Goal: Information Seeking & Learning: Learn about a topic

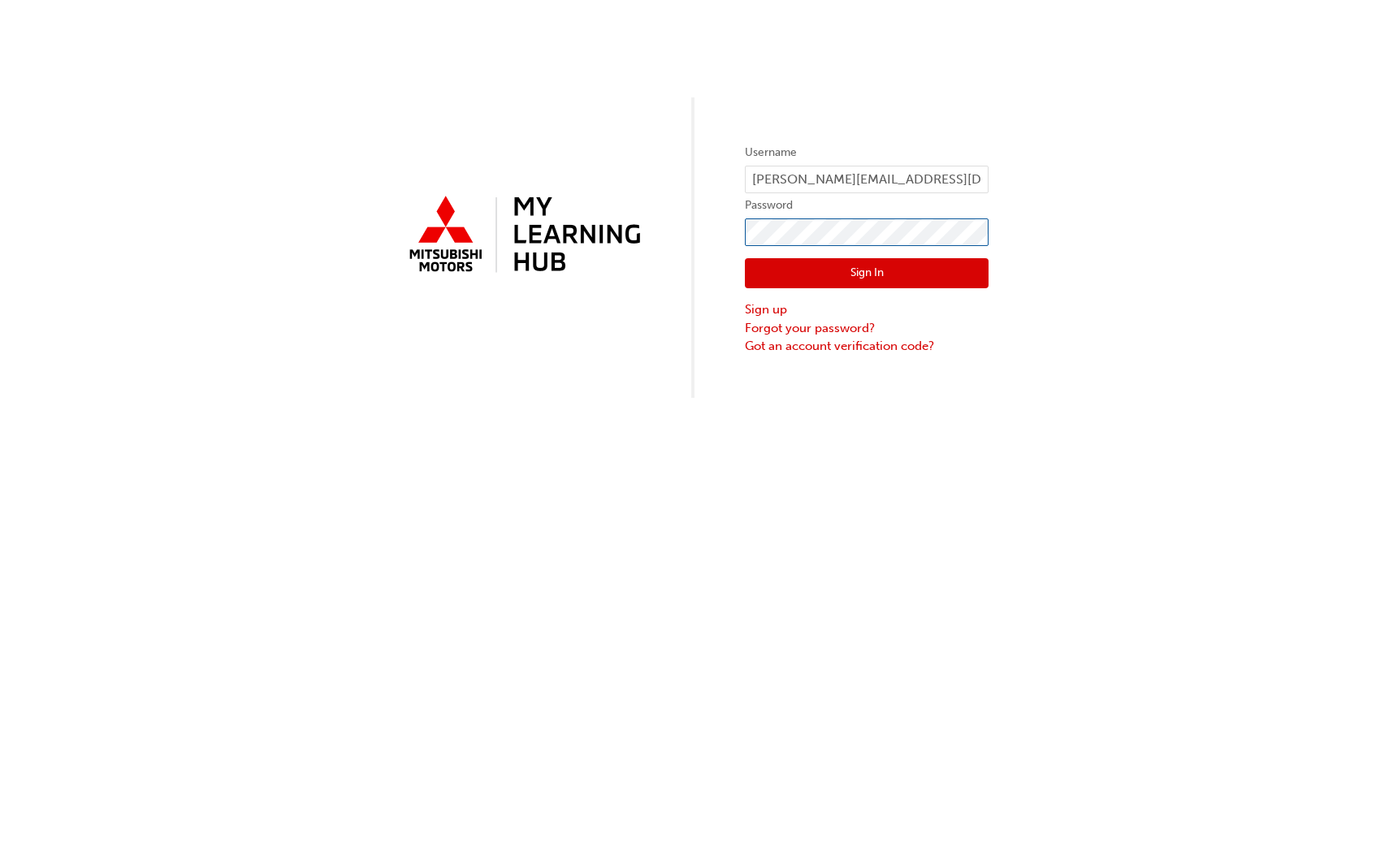
click at [866, 273] on button "Sign In" at bounding box center [867, 273] width 244 height 30
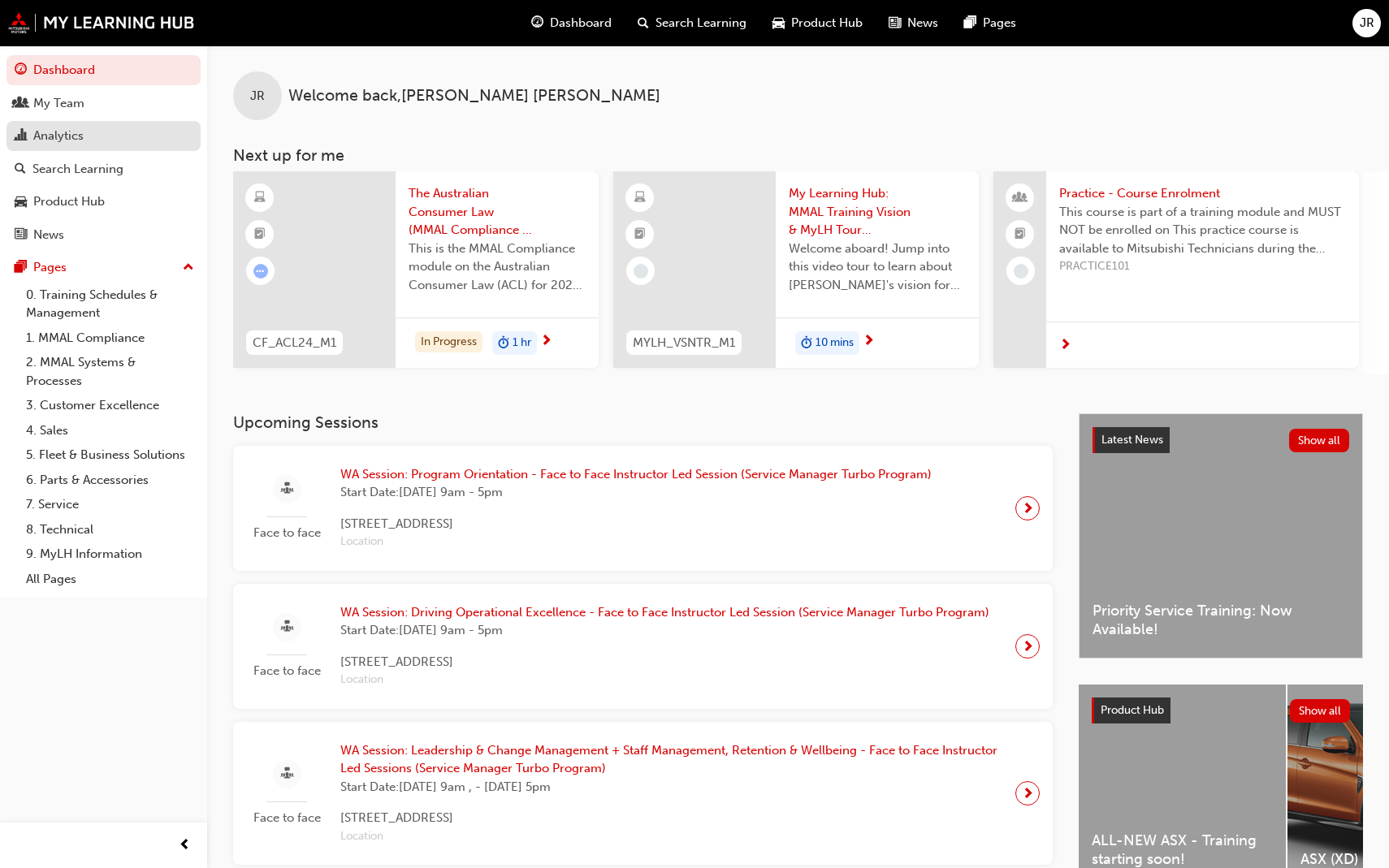
click at [62, 136] on div "Analytics" at bounding box center [58, 136] width 51 height 18
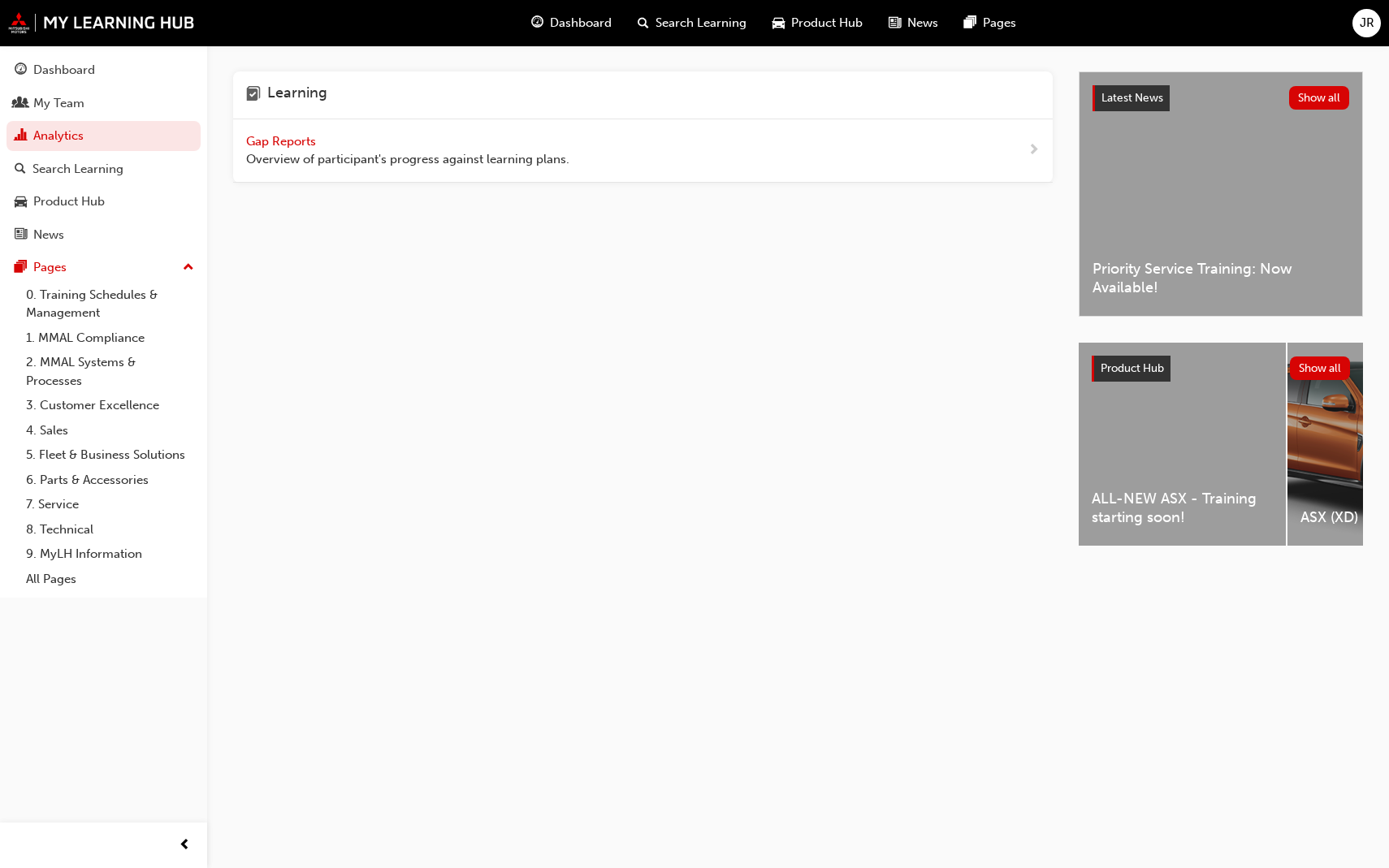
click at [315, 137] on span "Gap Reports" at bounding box center [283, 141] width 73 height 15
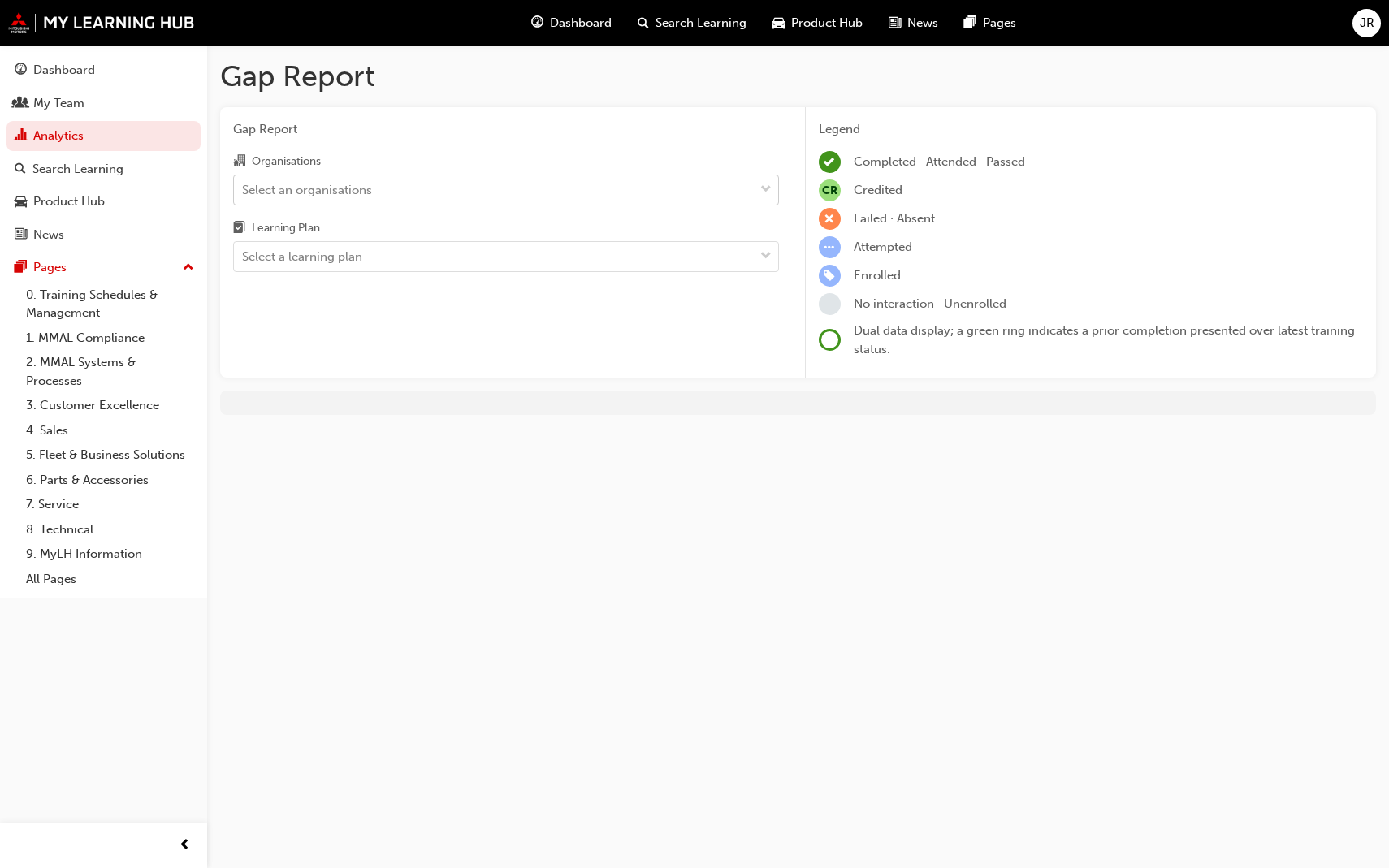
click at [357, 191] on div "Select an organisations" at bounding box center [307, 189] width 130 height 18
click at [244, 191] on input "Organisations Select an organisations" at bounding box center [243, 188] width 2 height 14
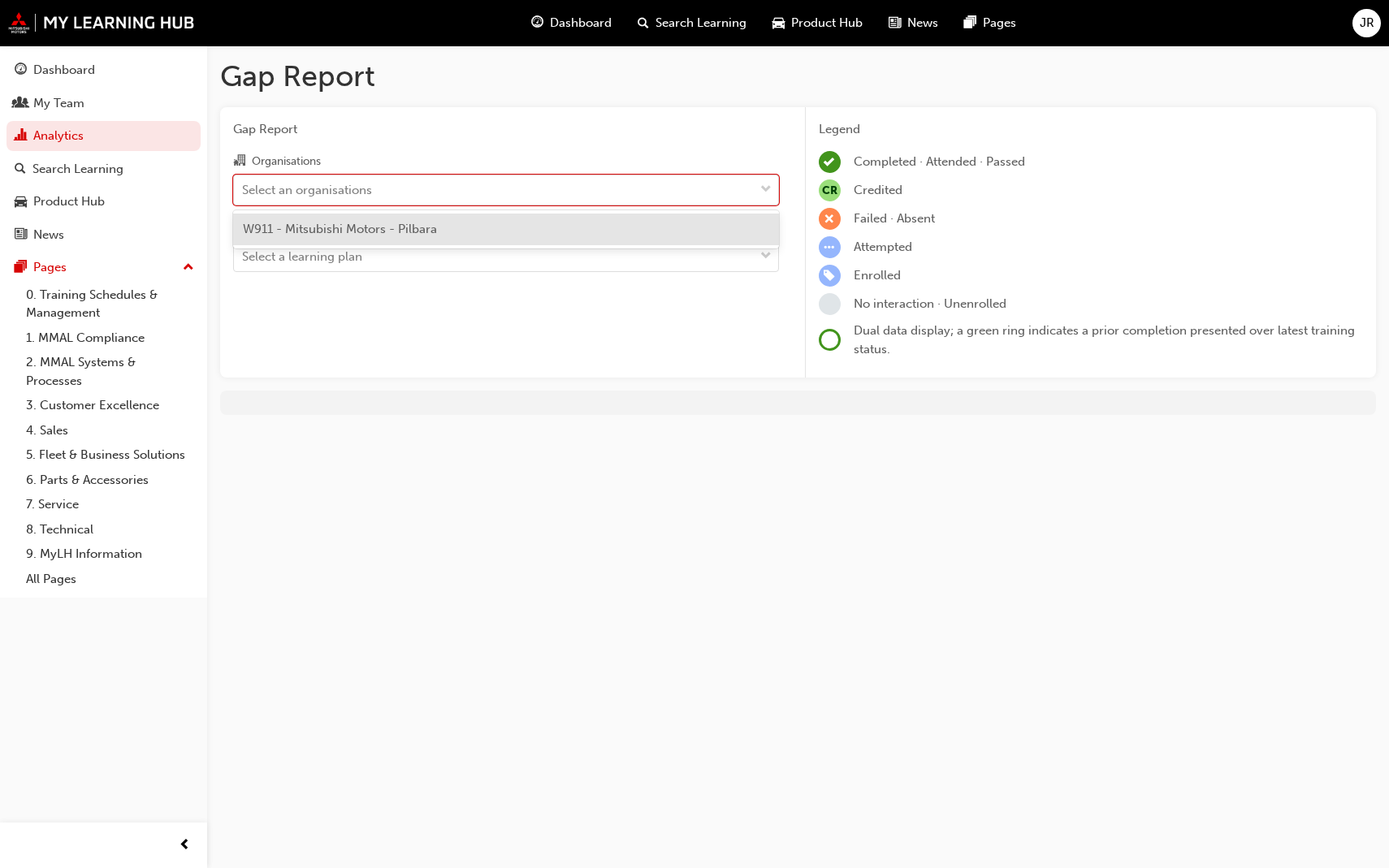
click at [368, 227] on span "W911 - Mitsubishi Motors - Pilbara" at bounding box center [340, 229] width 194 height 15
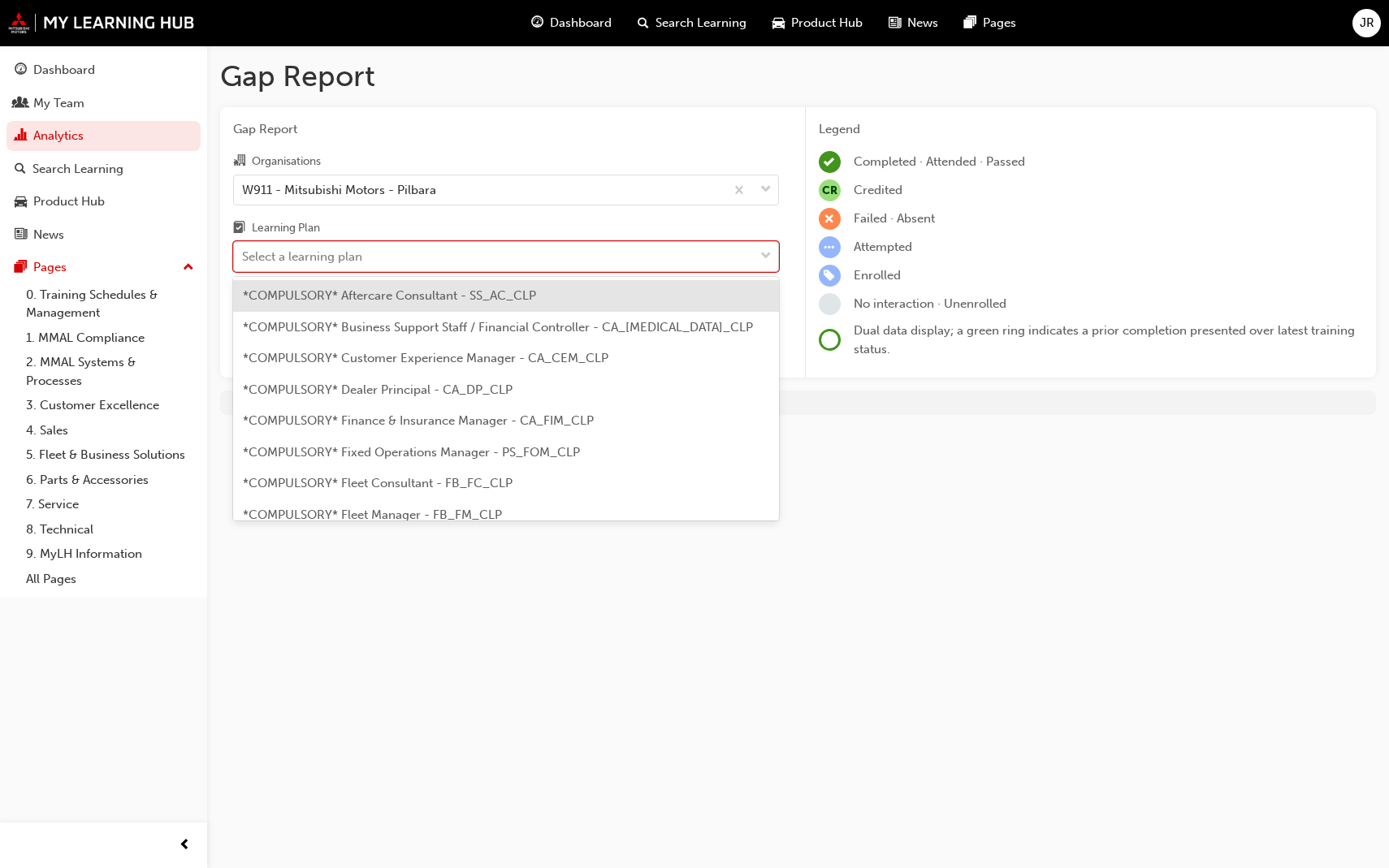
click at [380, 258] on div "Select a learning plan" at bounding box center [493, 257] width 520 height 29
click at [244, 258] on input "Learning Plan option *COMPULSORY* Aftercare Consultant - SS_AC_CLP focused, 1 o…" at bounding box center [243, 256] width 2 height 14
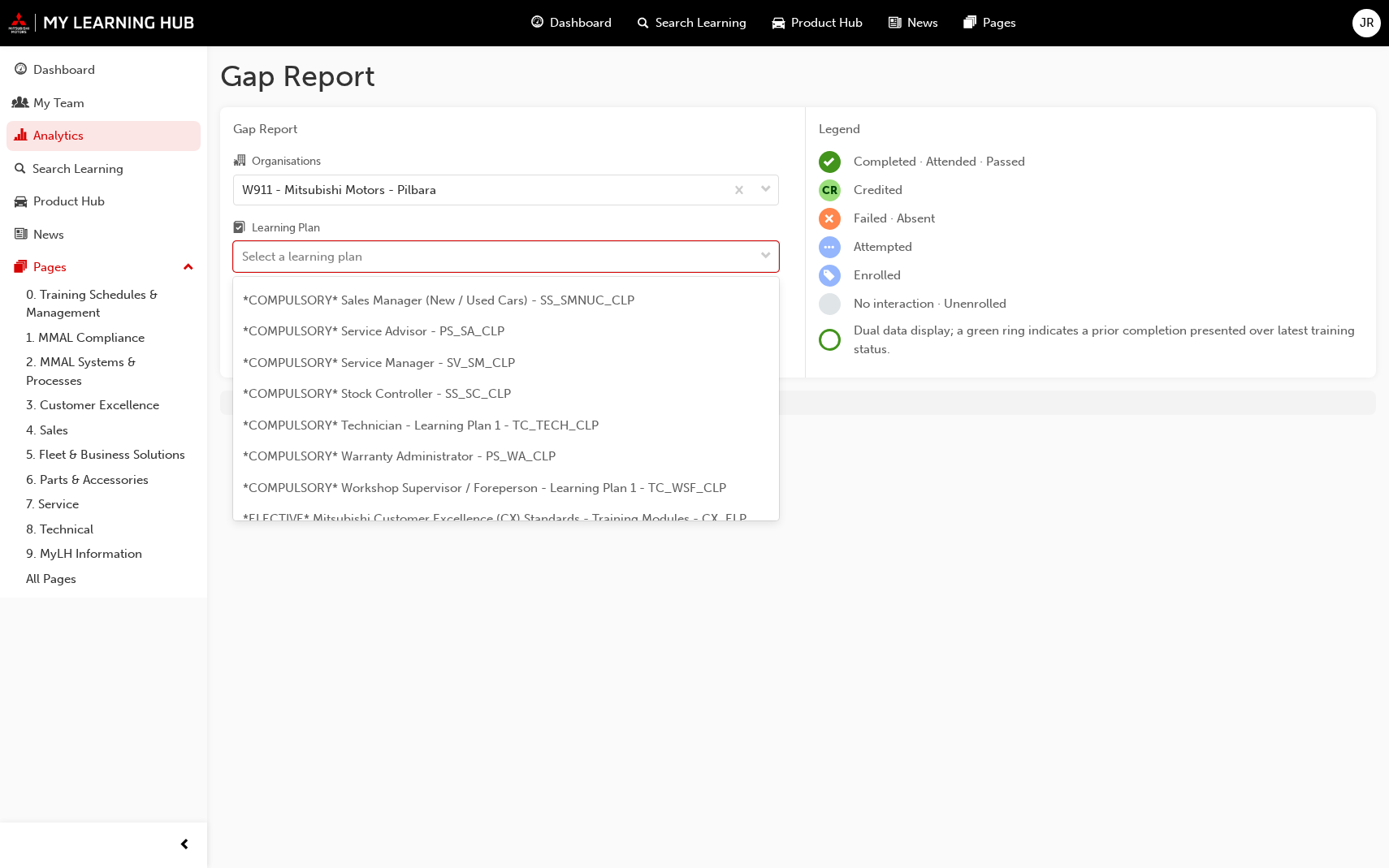
scroll to position [561, 0]
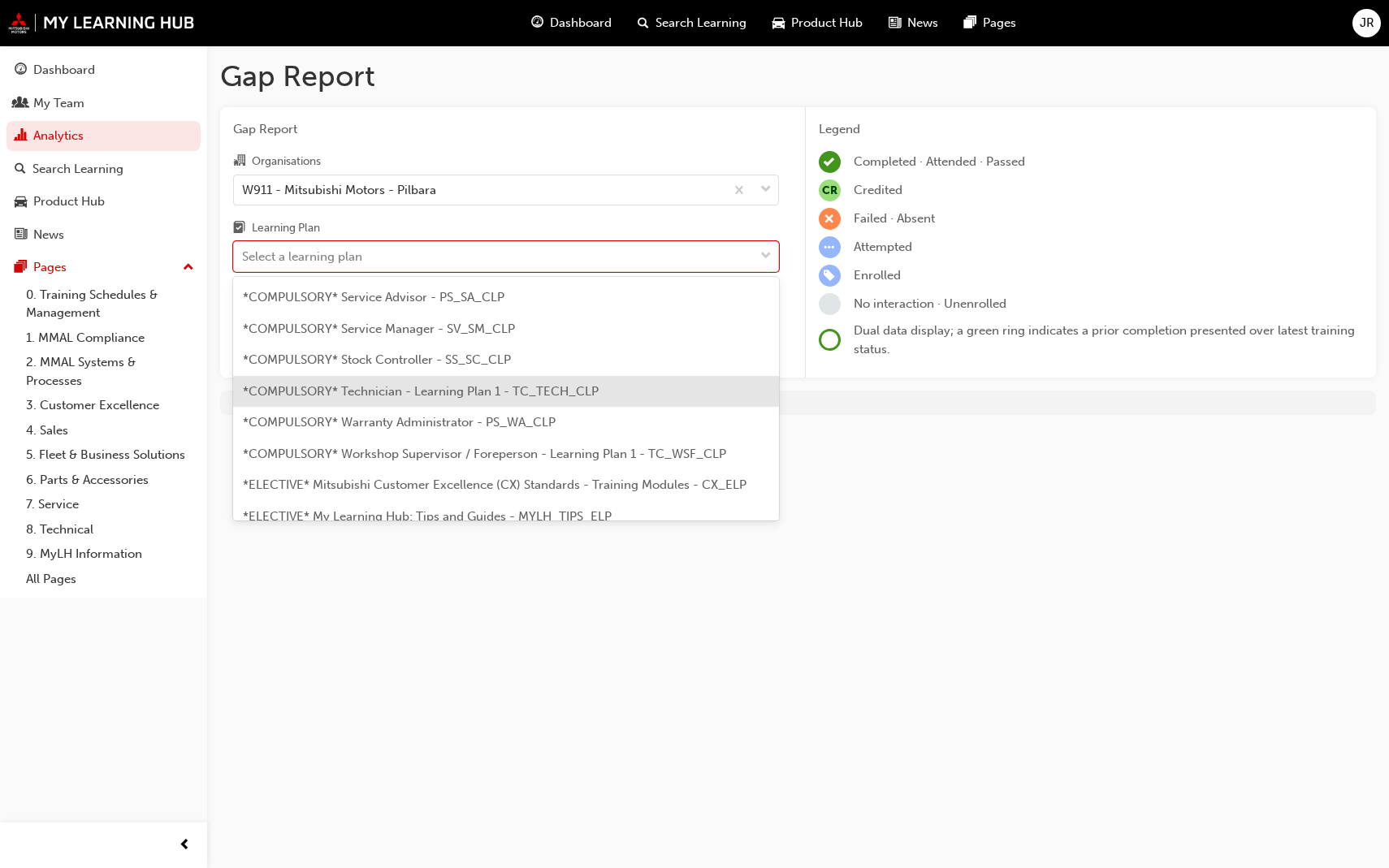
click at [417, 384] on span "*COMPULSORY* Technician - Learning Plan 1 - TC_TECH_CLP" at bounding box center [420, 392] width 356 height 15
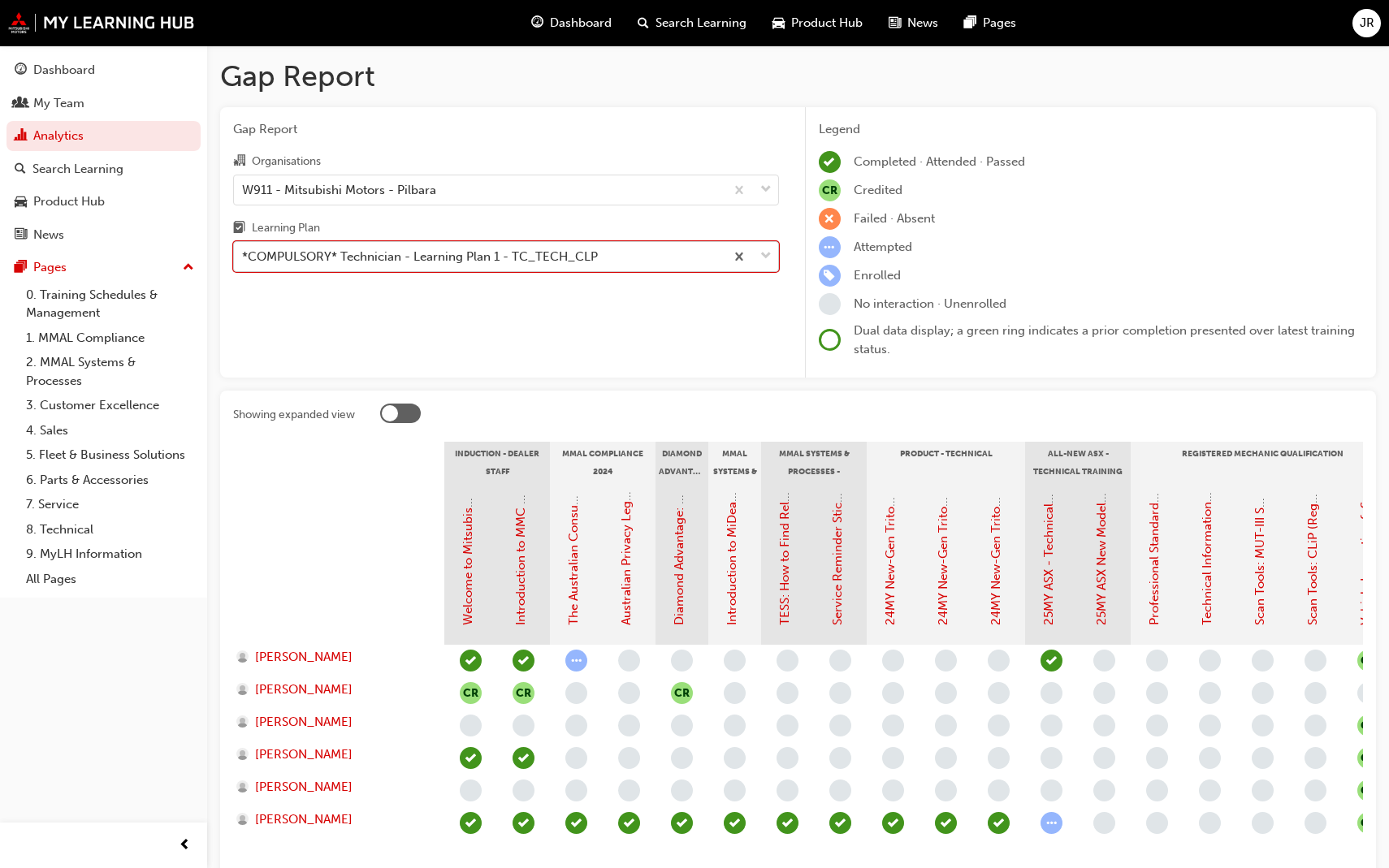
click at [415, 260] on div "*COMPULSORY* Technician - Learning Plan 1 - TC_TECH_CLP" at bounding box center [419, 257] width 356 height 18
click at [244, 260] on input "Learning Plan option *COMPULSORY* Technician - Learning Plan 1 - TC_TECH_CLP, s…" at bounding box center [243, 256] width 2 height 14
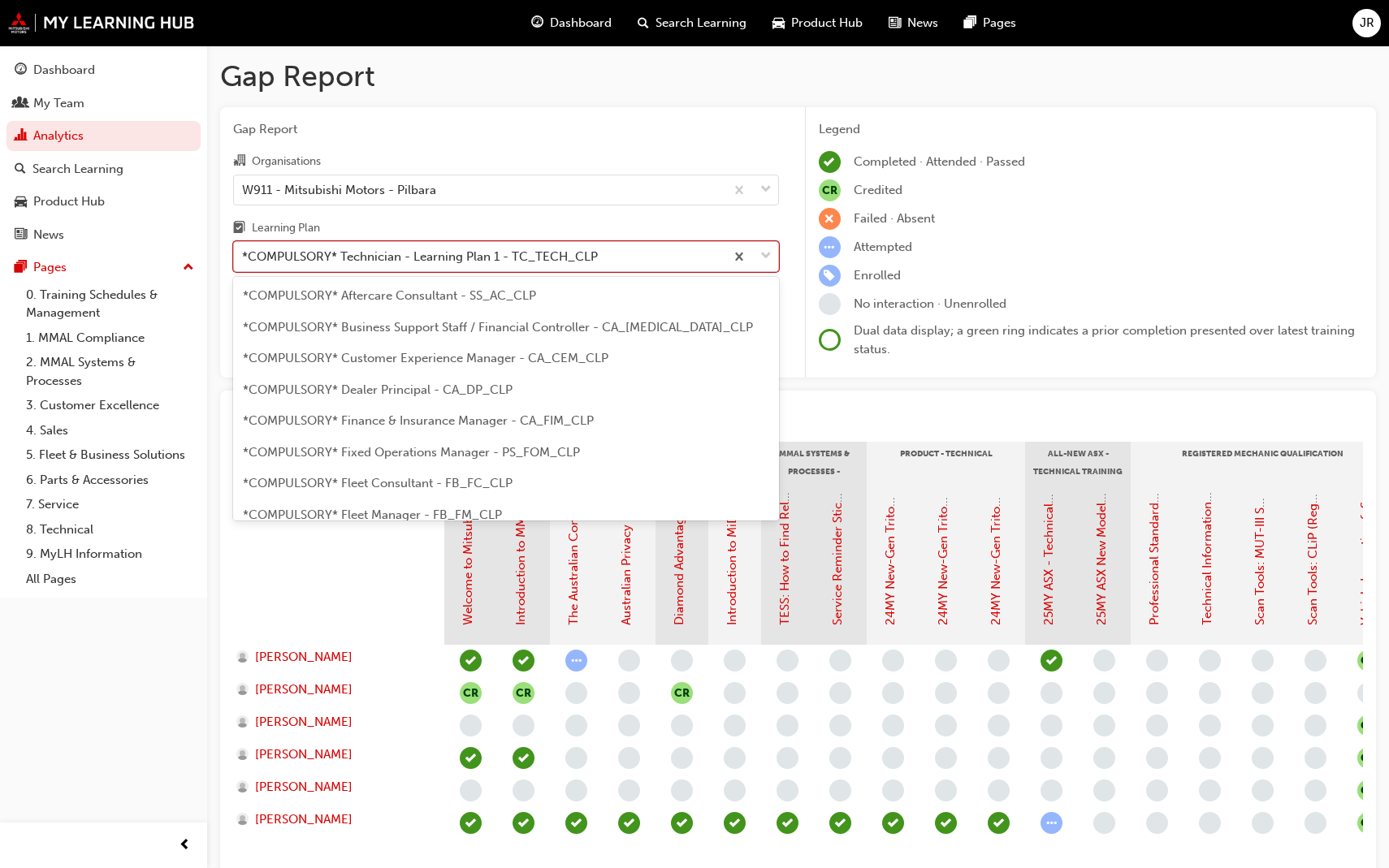
scroll to position [449, 0]
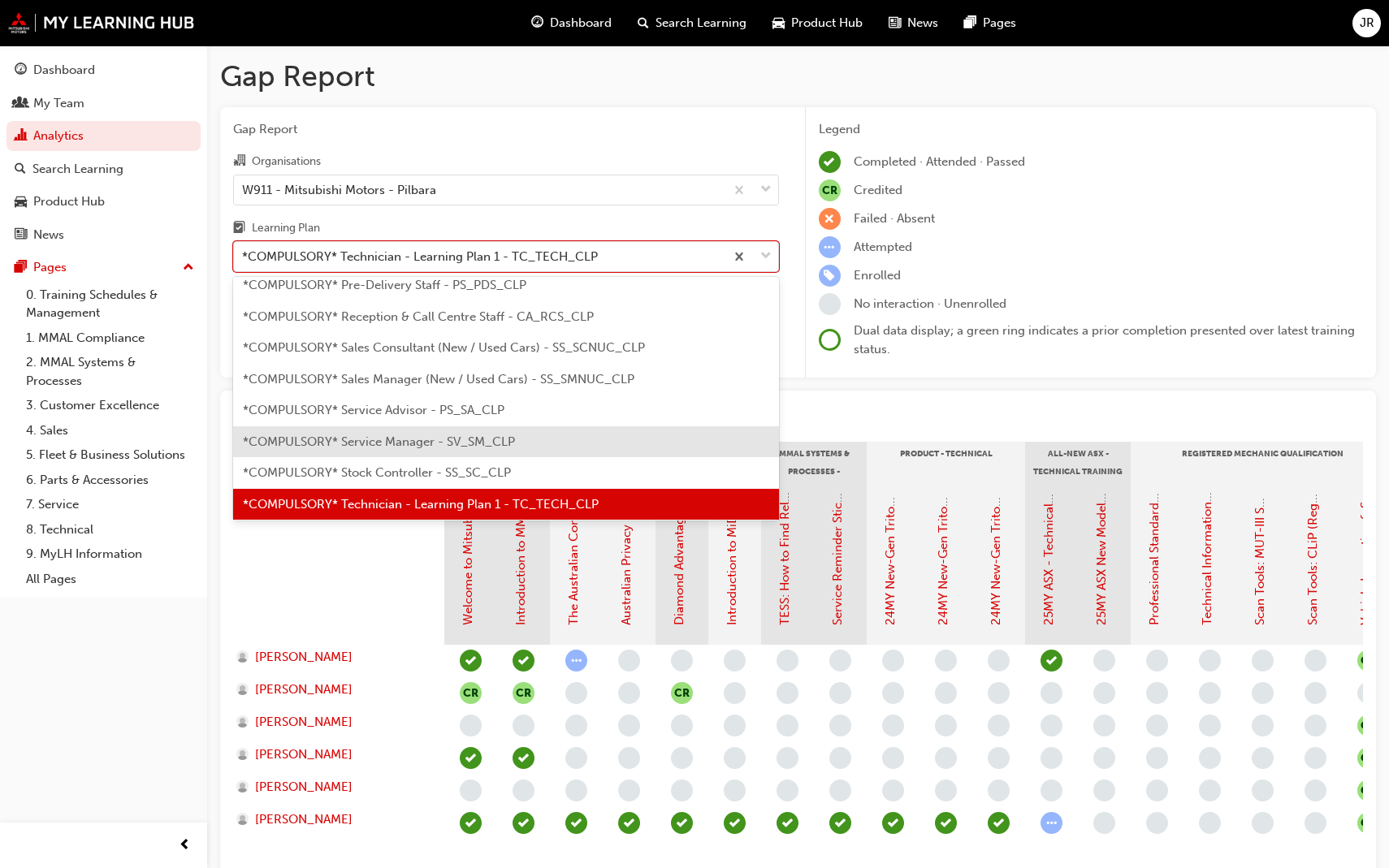
click at [420, 435] on span "*COMPULSORY* Service Manager - SV_SM_CLP" at bounding box center [379, 442] width 272 height 15
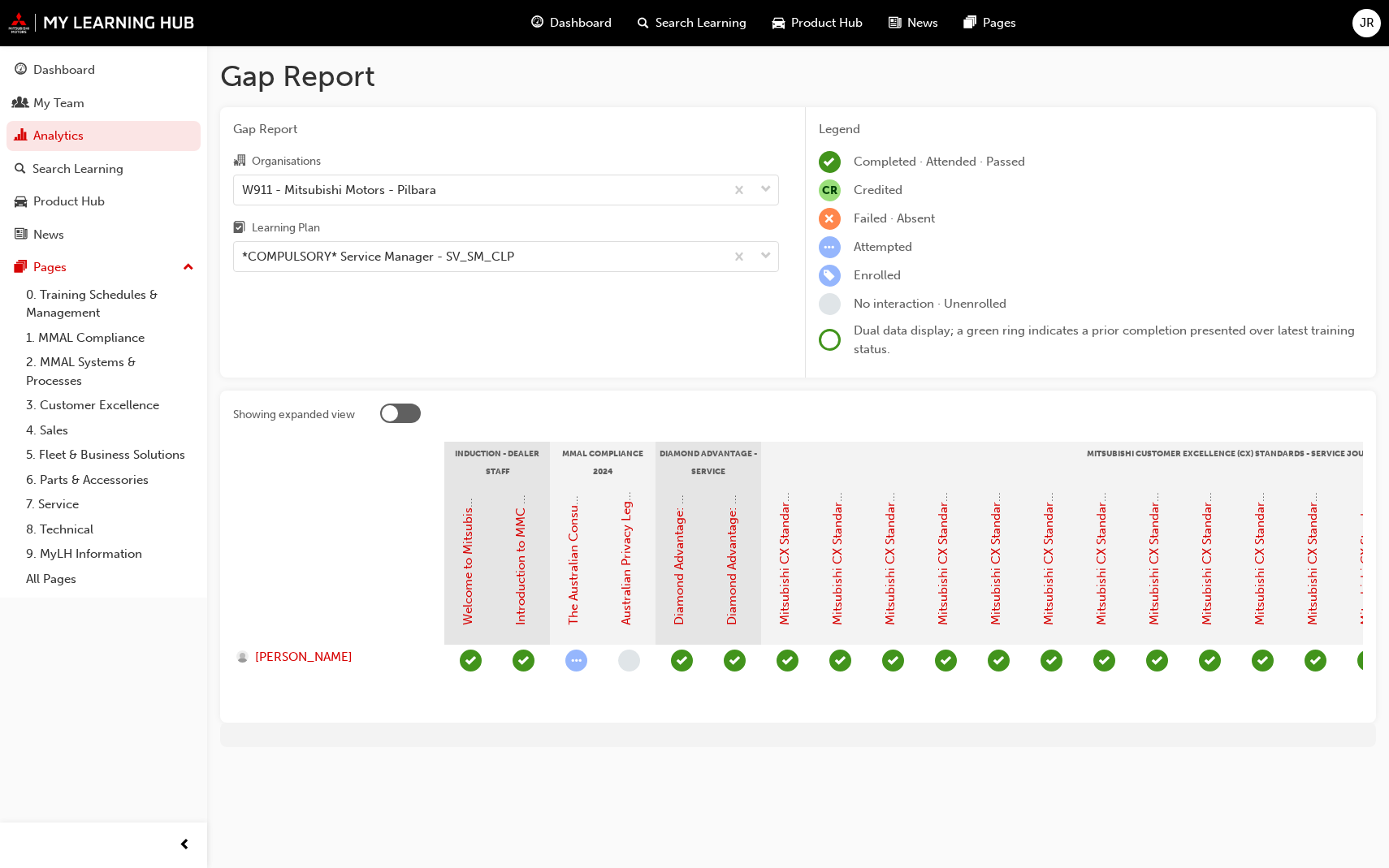
click at [574, 663] on span "learningRecordVerb_ATTEMPT-icon" at bounding box center [576, 661] width 22 height 22
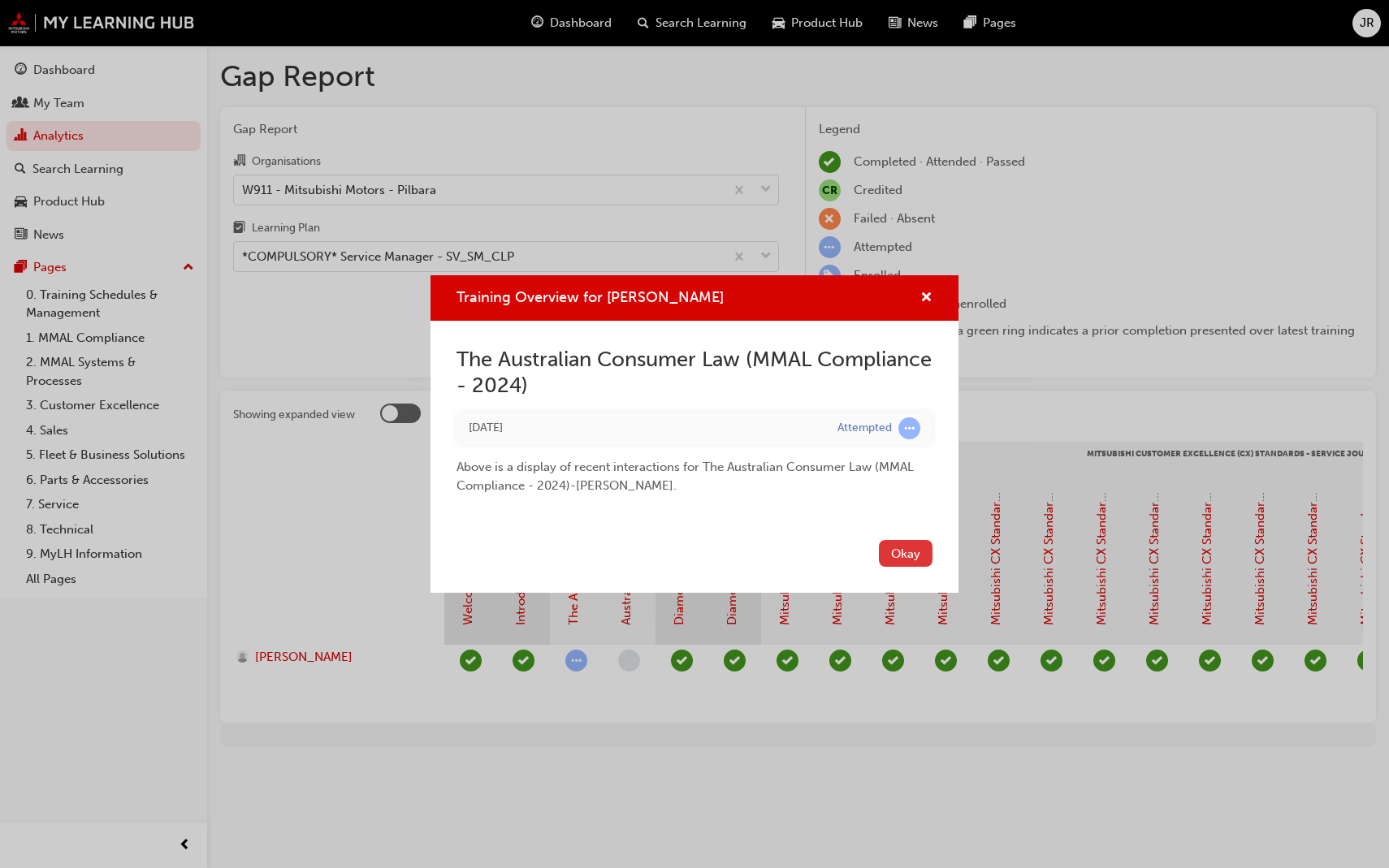
click at [896, 554] on button "Okay" at bounding box center [906, 553] width 54 height 27
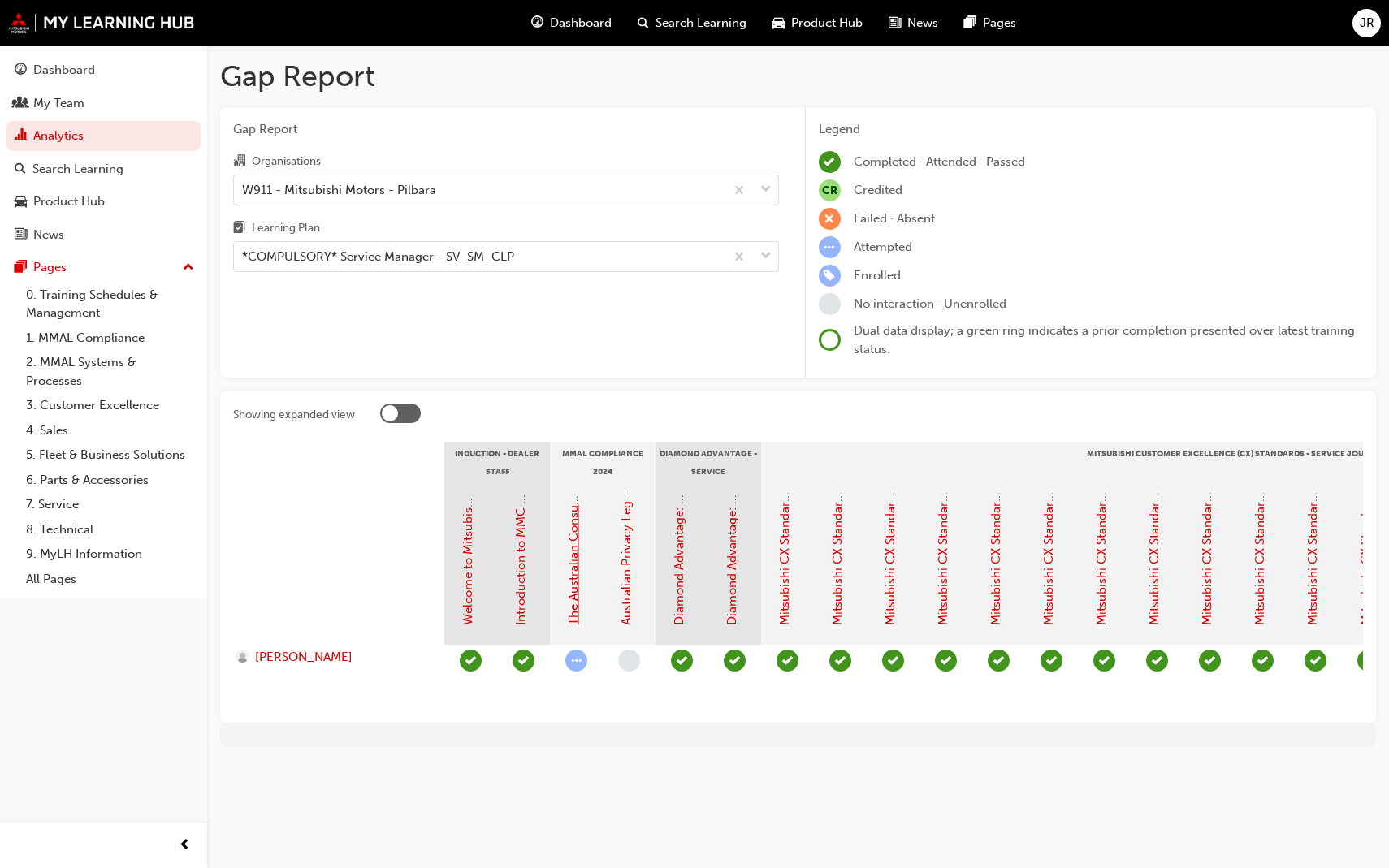
click at [575, 569] on link "The Australian Consumer Law (MMAL Compliance - 2024)" at bounding box center [574, 461] width 15 height 328
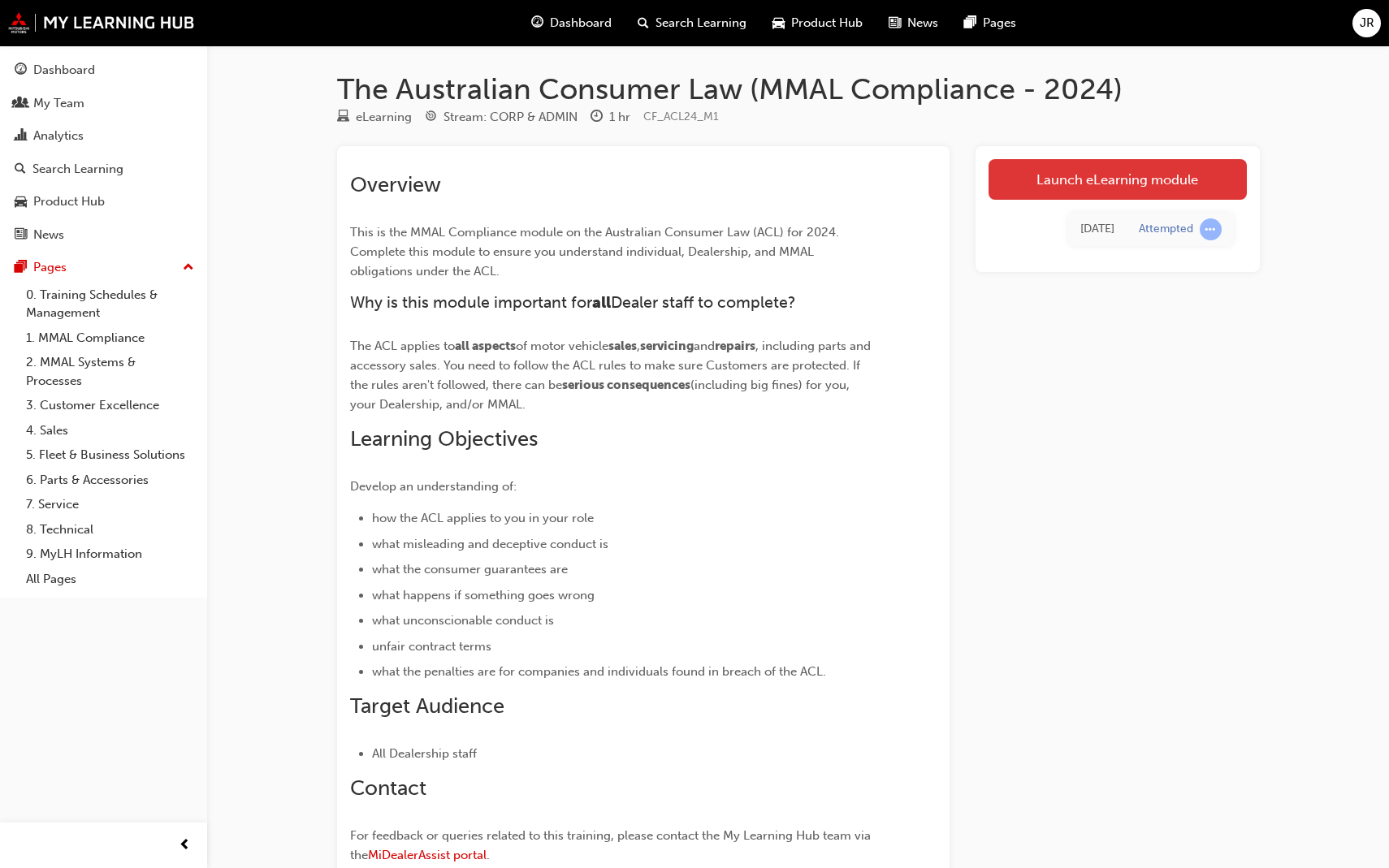
click at [1094, 163] on link "Launch eLearning module" at bounding box center [1117, 179] width 259 height 41
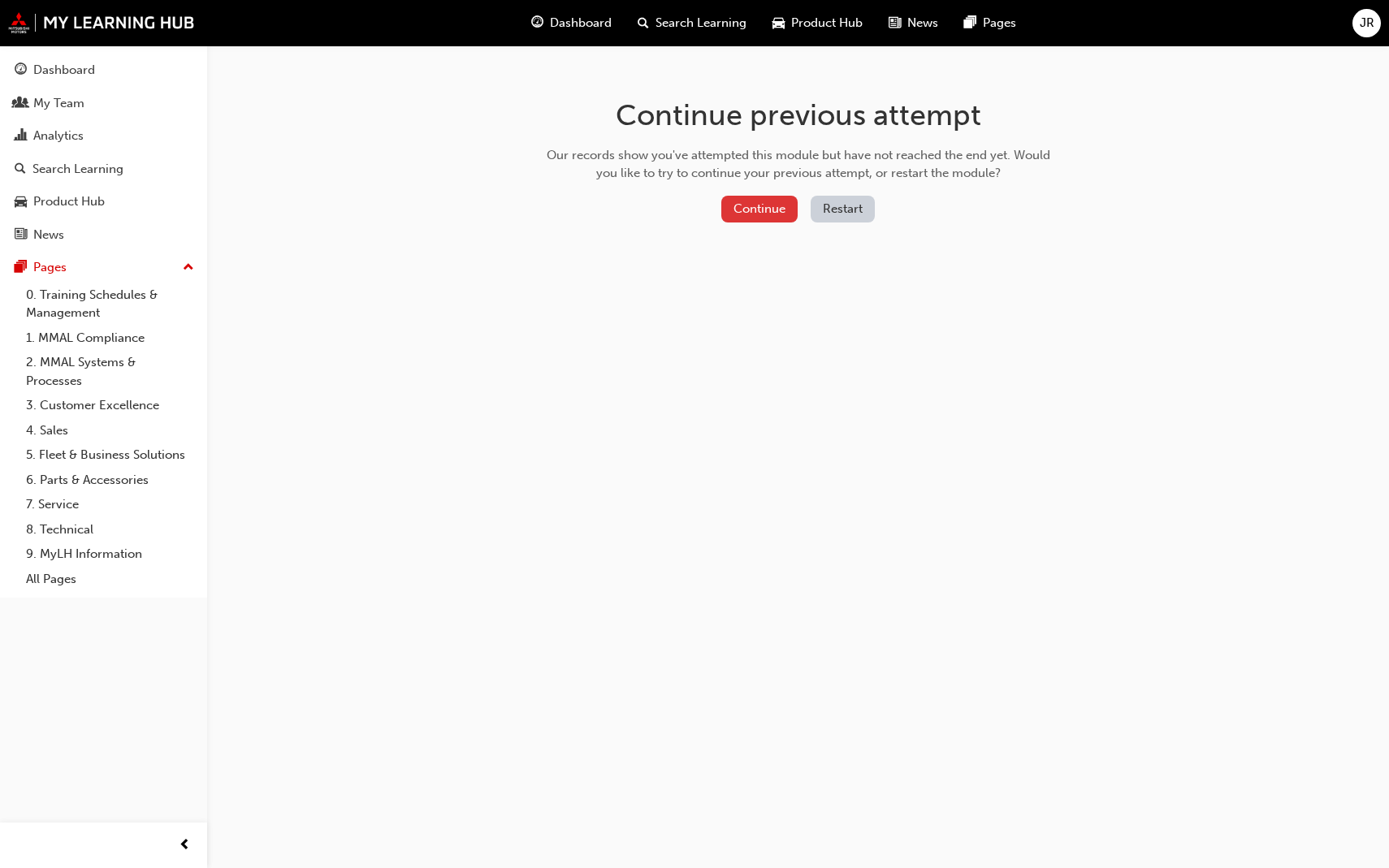
click at [771, 208] on button "Continue" at bounding box center [759, 209] width 77 height 27
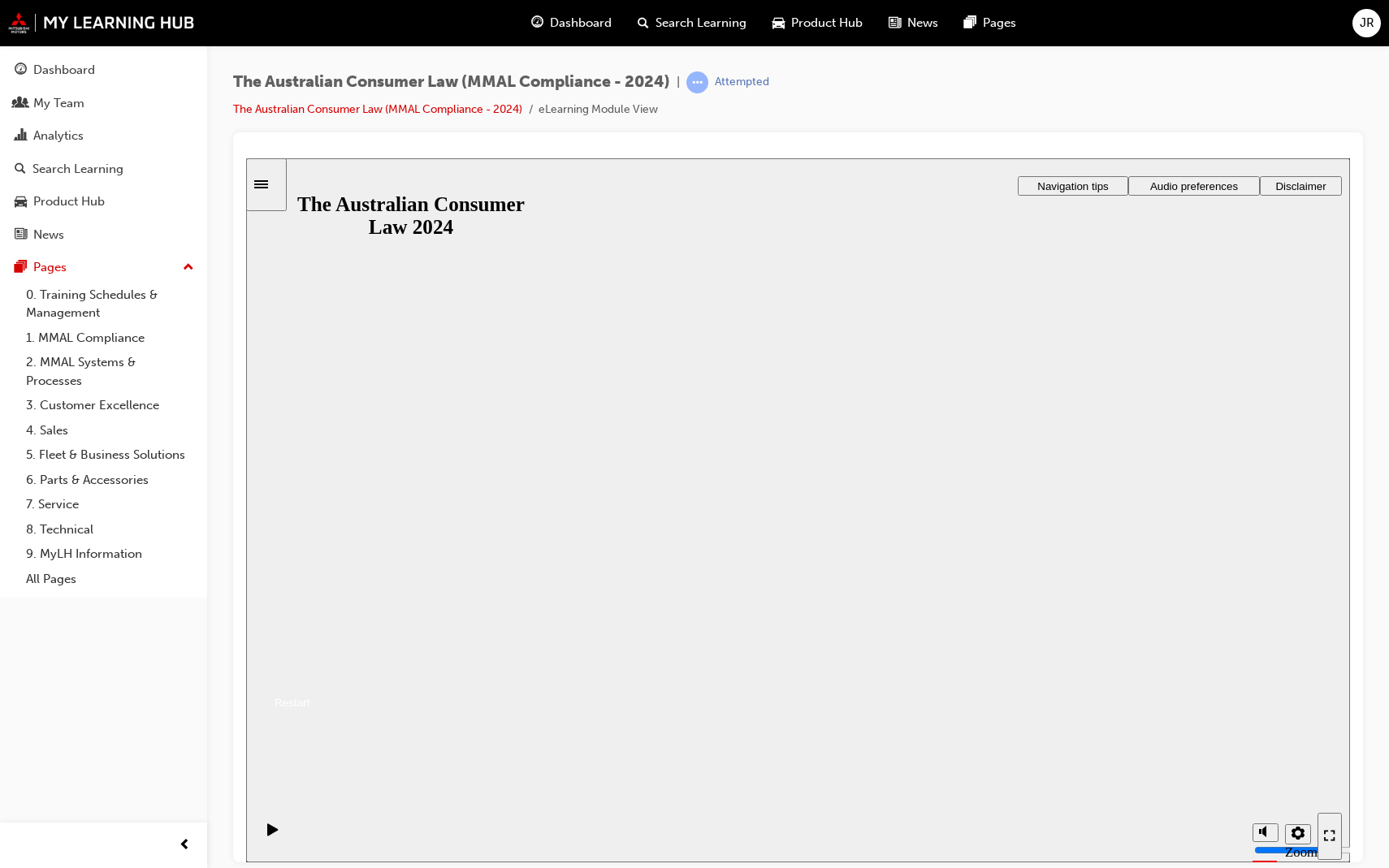
click at [310, 672] on button "Resume" at bounding box center [278, 682] width 64 height 21
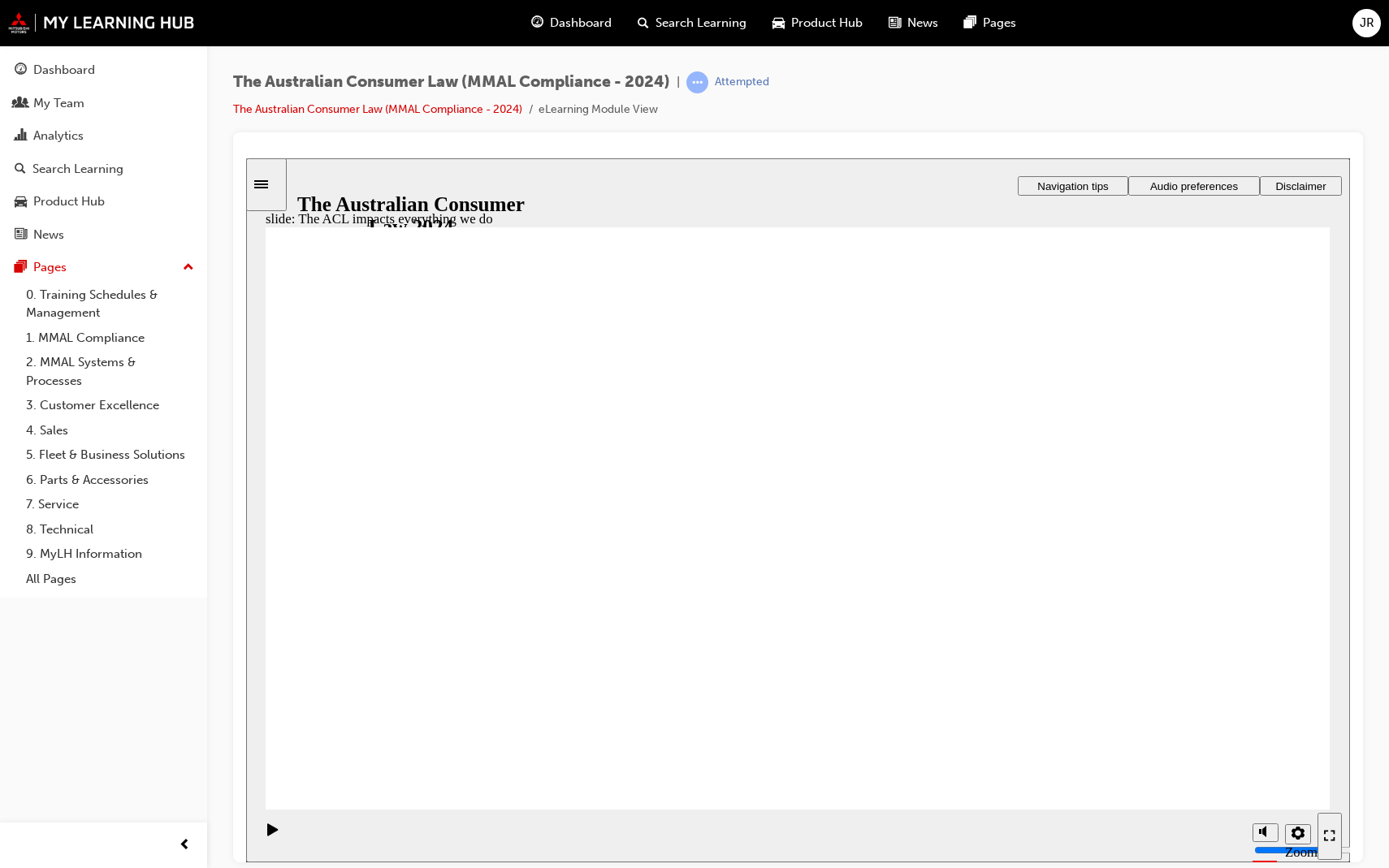
radio input "true"
